Goal: Task Accomplishment & Management: Complete application form

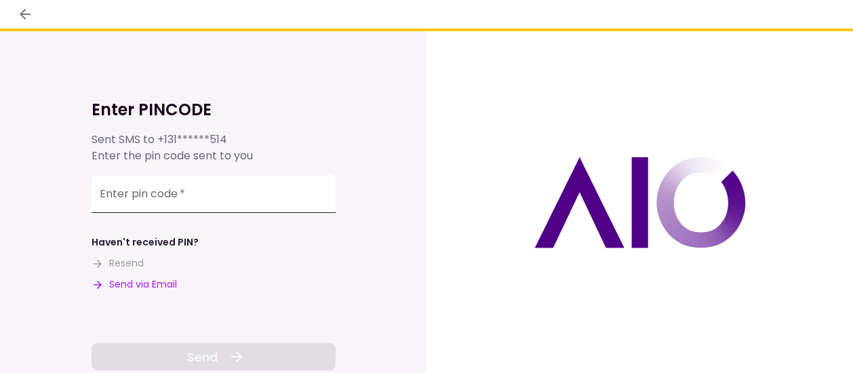
click at [161, 201] on input "Enter pin code   *" at bounding box center [213, 194] width 244 height 38
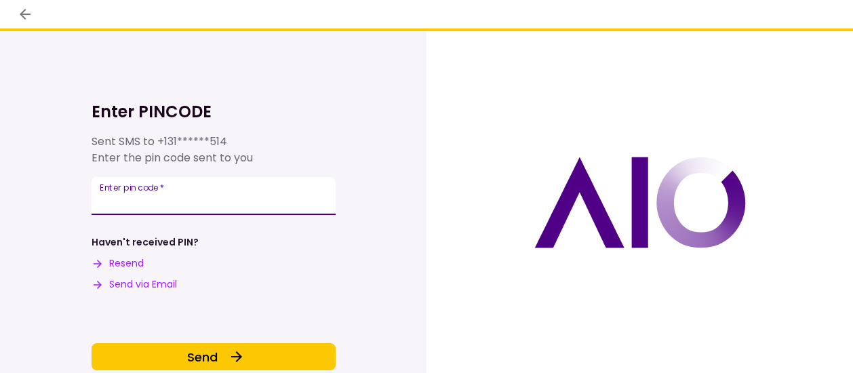
type input "******"
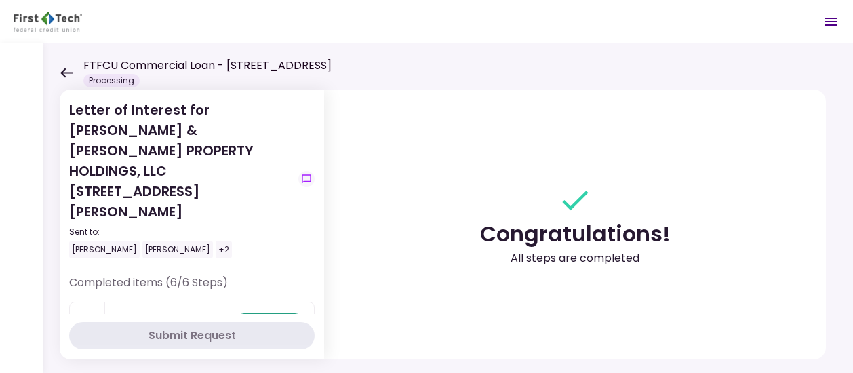
click at [67, 68] on icon at bounding box center [66, 73] width 13 height 10
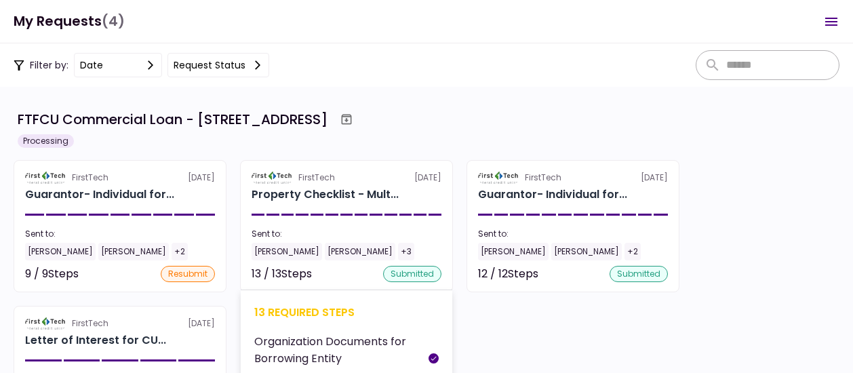
click at [278, 251] on div "[PERSON_NAME]" at bounding box center [286, 252] width 70 height 18
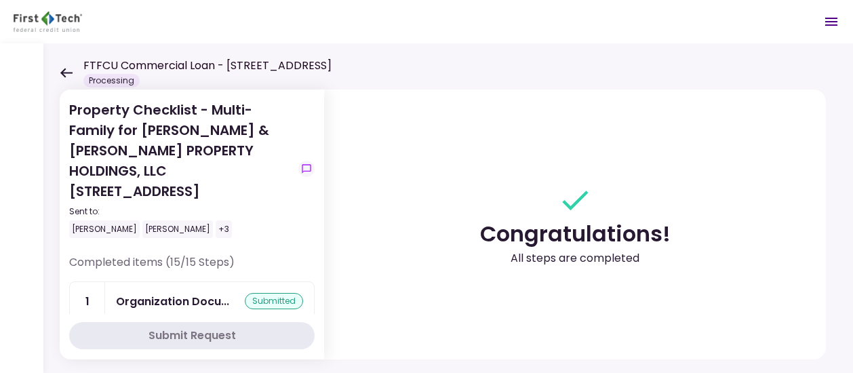
click at [66, 73] on icon at bounding box center [66, 72] width 12 height 9
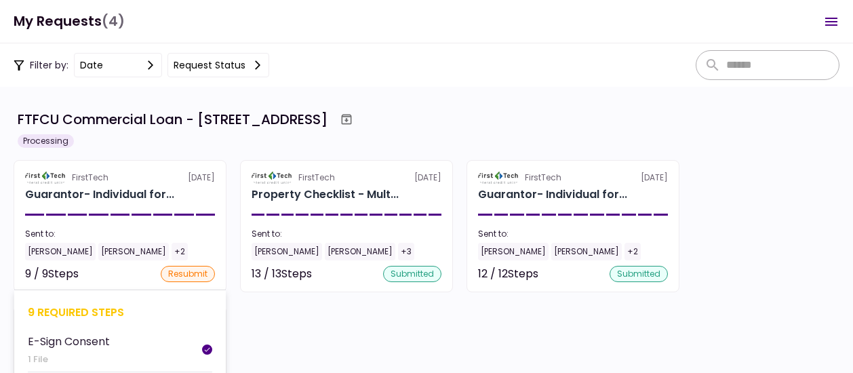
click at [50, 251] on div "[PERSON_NAME]" at bounding box center [60, 252] width 70 height 18
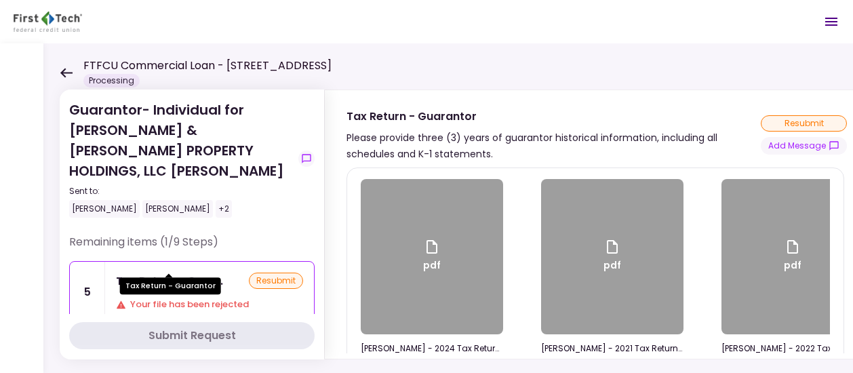
click at [172, 272] on div "Tax Return - Guar..." at bounding box center [169, 280] width 107 height 17
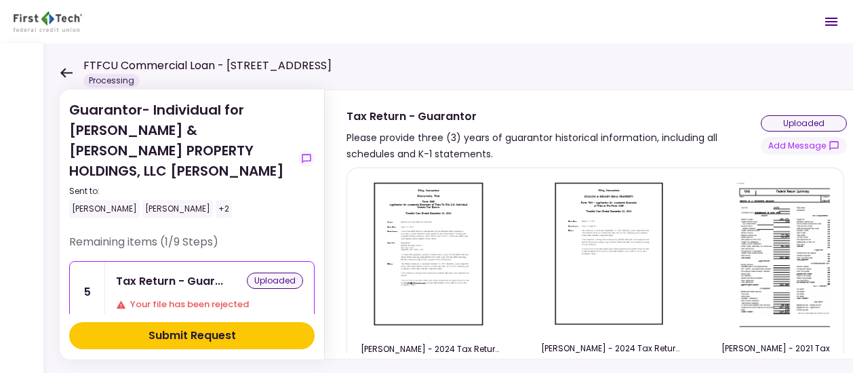
click at [199, 335] on div "Submit Request" at bounding box center [191, 335] width 87 height 16
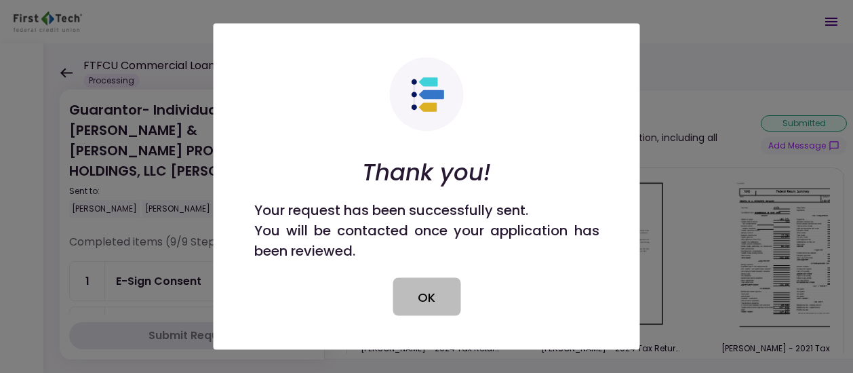
click at [428, 294] on button "OK" at bounding box center [426, 297] width 68 height 38
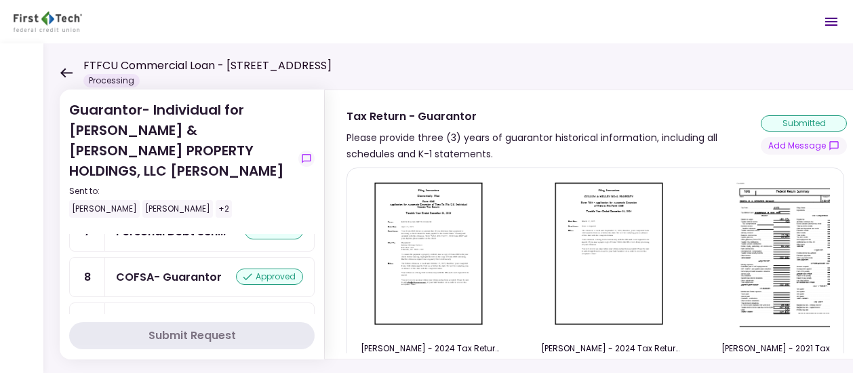
scroll to position [347, 0]
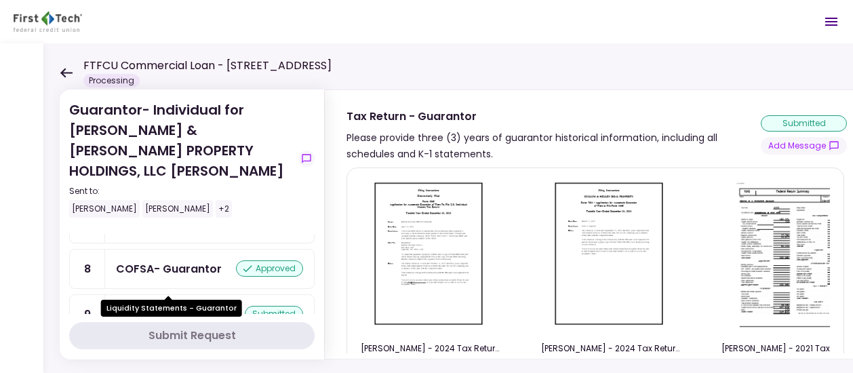
click at [195, 306] on div "Liquidity Stateme..." at bounding box center [169, 314] width 106 height 17
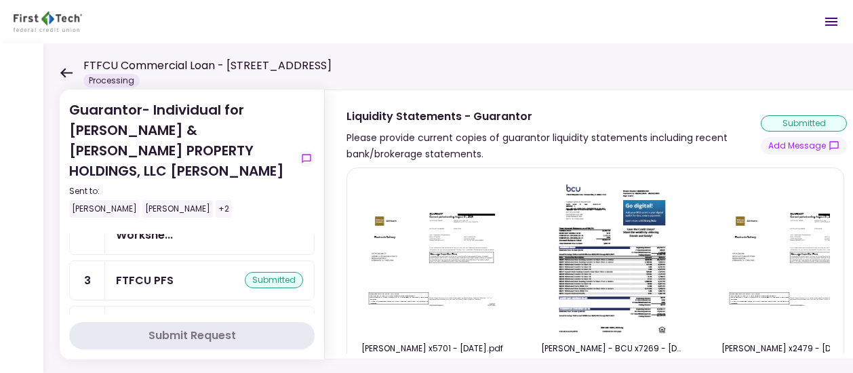
scroll to position [136, 0]
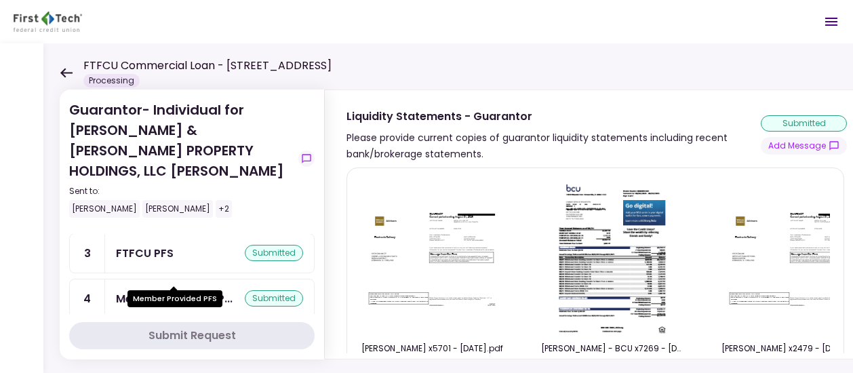
click at [175, 290] on div "Member Provided P..." at bounding box center [174, 298] width 117 height 17
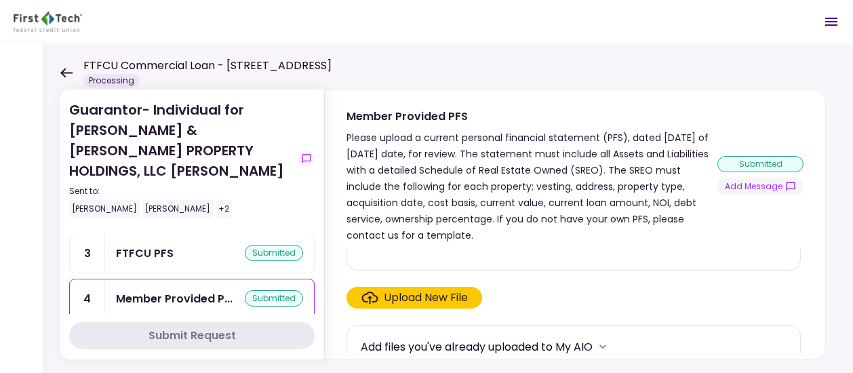
scroll to position [220, 0]
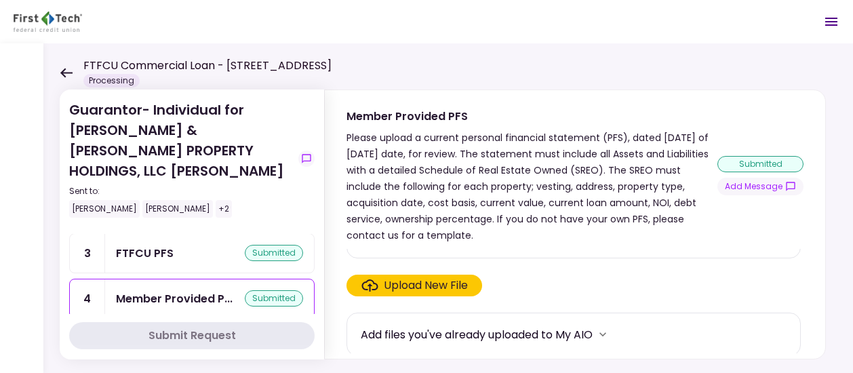
click at [431, 285] on div "Upload New File" at bounding box center [426, 285] width 84 height 16
click at [0, 0] on input "Upload New File" at bounding box center [0, 0] width 0 height 0
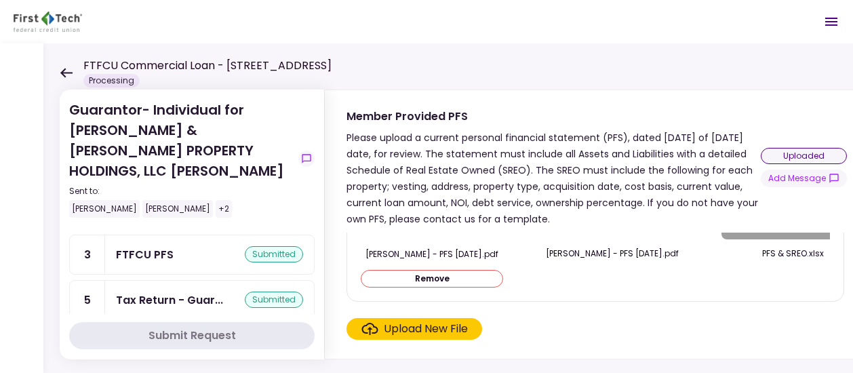
scroll to position [140, 0]
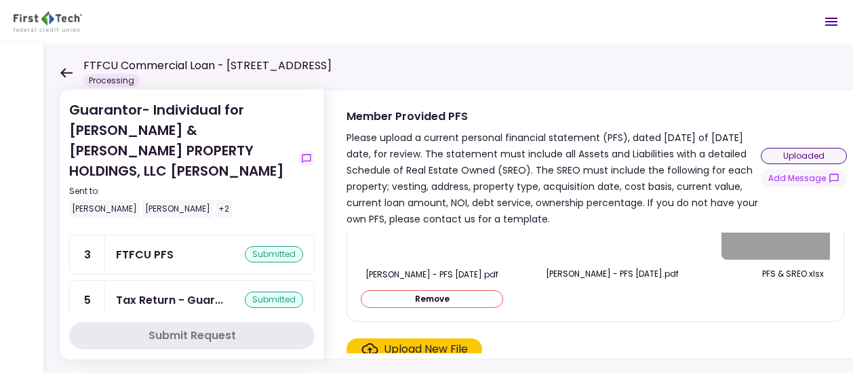
click at [458, 256] on div at bounding box center [432, 182] width 142 height 156
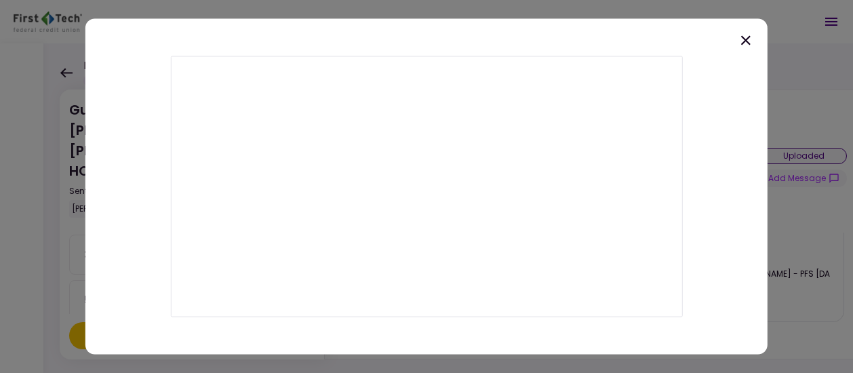
click at [746, 42] on icon at bounding box center [745, 41] width 16 height 16
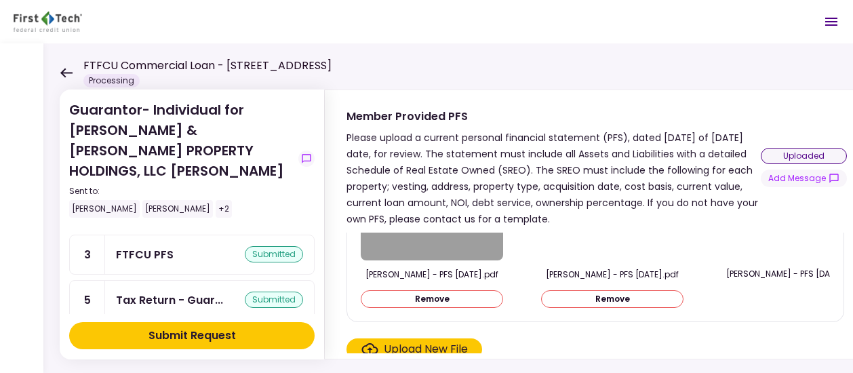
click at [199, 334] on div "Submit Request" at bounding box center [191, 335] width 87 height 16
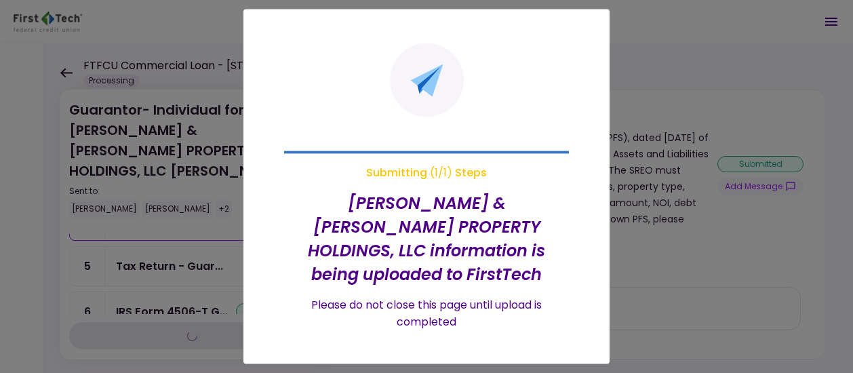
scroll to position [0, 0]
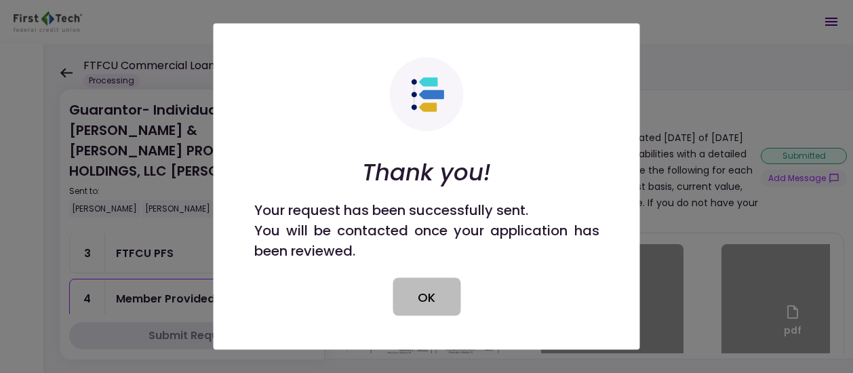
click at [442, 293] on button "OK" at bounding box center [426, 297] width 68 height 38
